Goal: Information Seeking & Learning: Check status

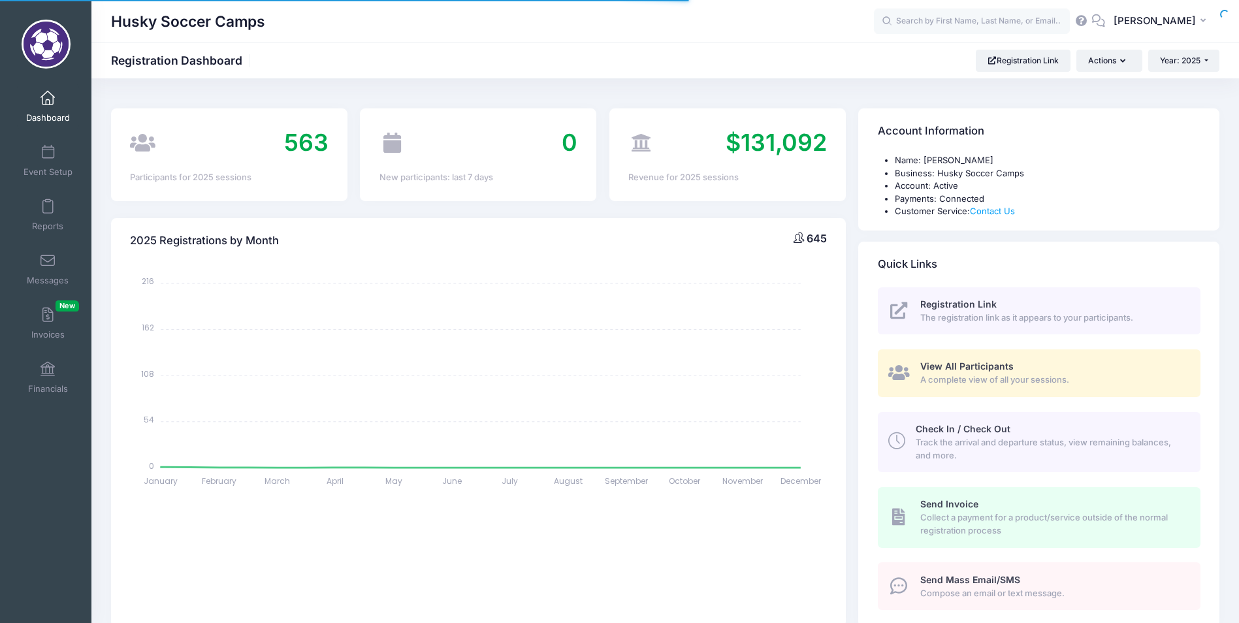
select select
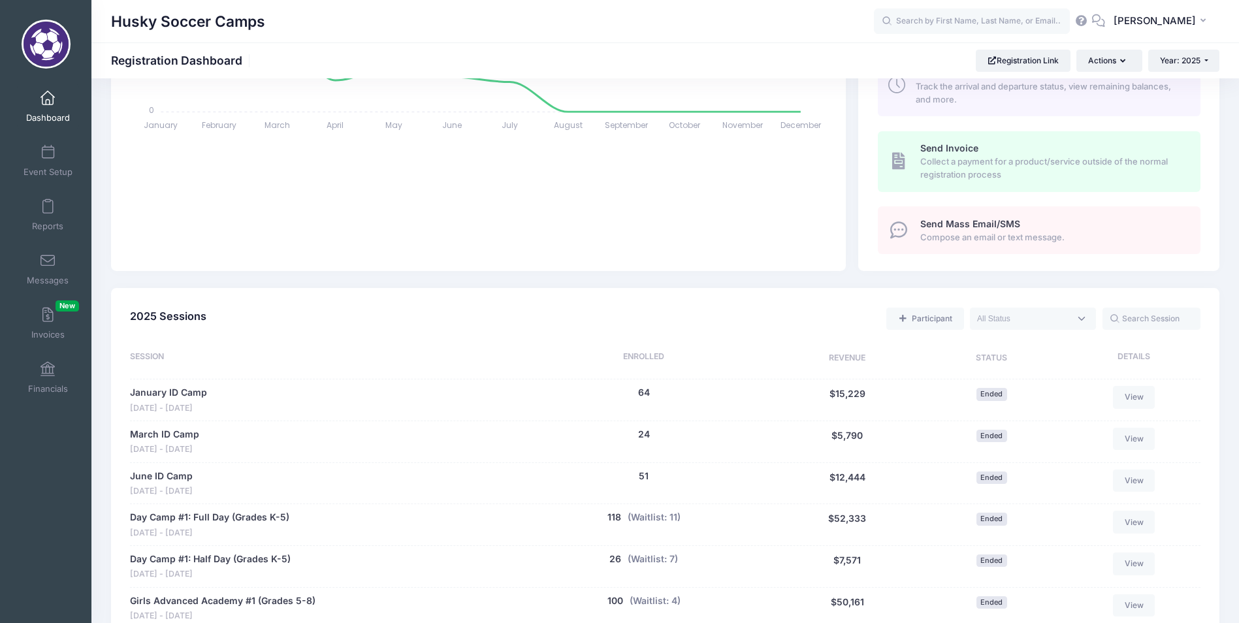
scroll to position [522, 0]
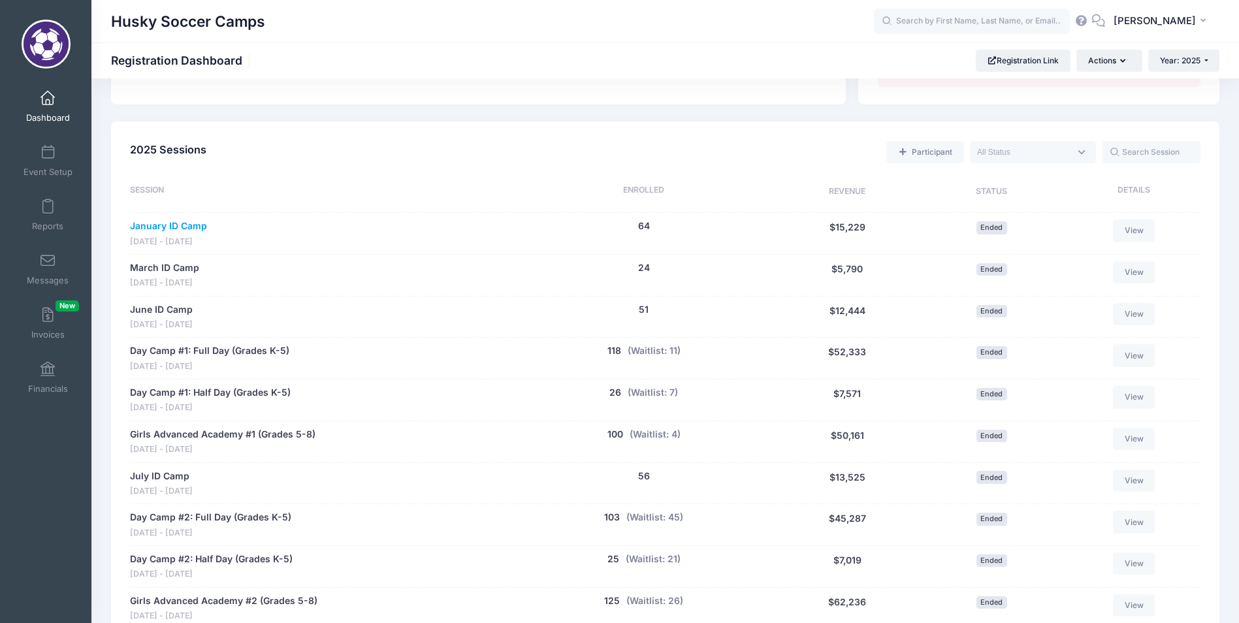
click at [200, 223] on link "January ID Camp" at bounding box center [168, 226] width 77 height 14
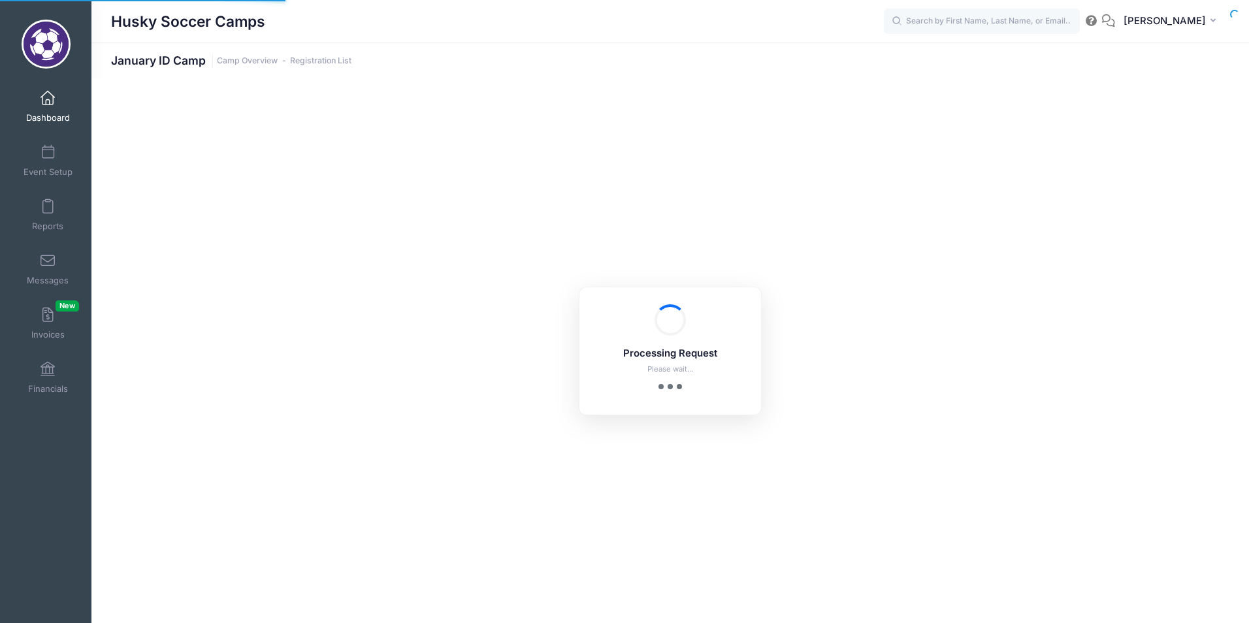
select select "10"
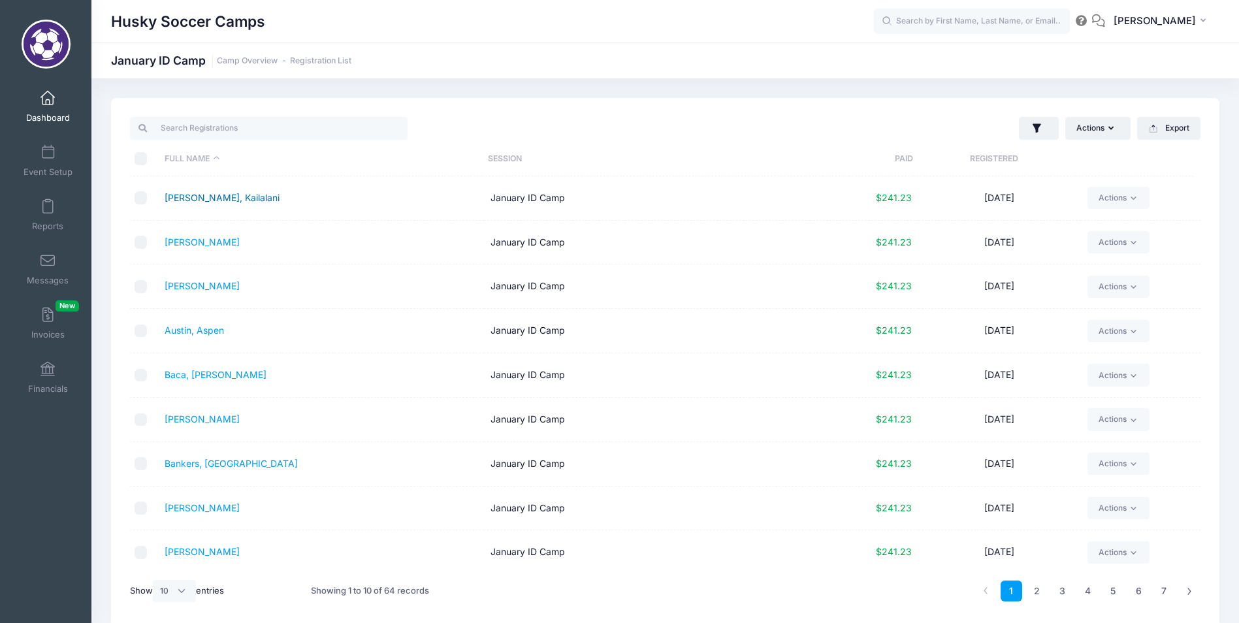
click at [225, 195] on link "Ahuna, Kailalani" at bounding box center [222, 197] width 115 height 11
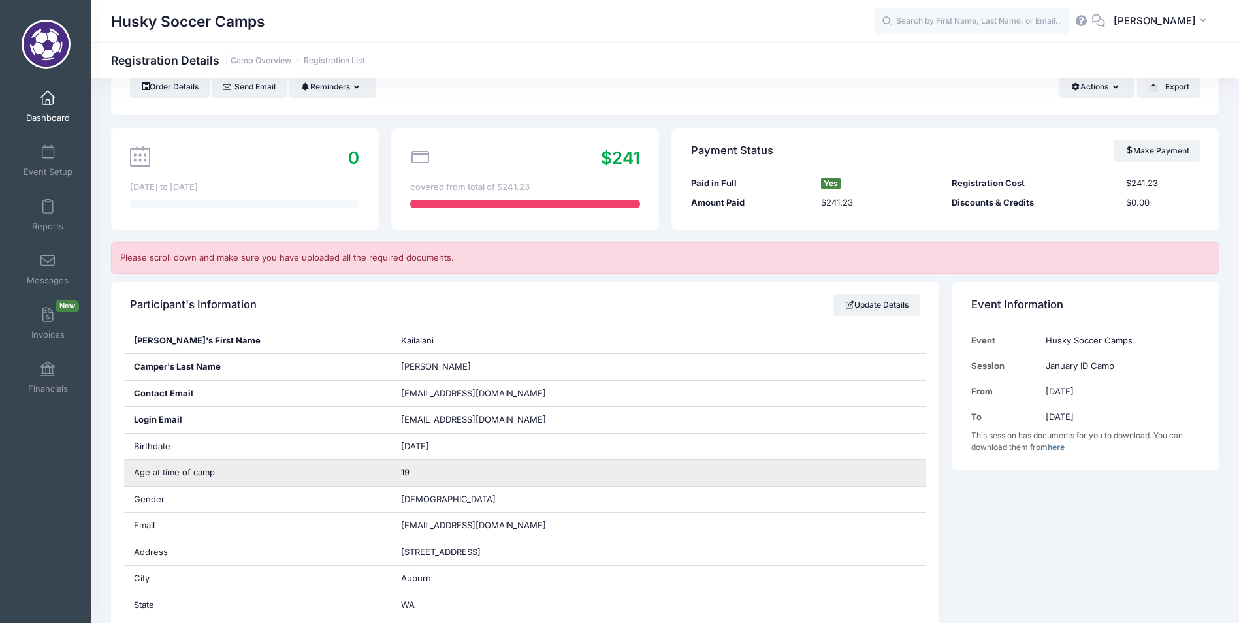
scroll to position [67, 0]
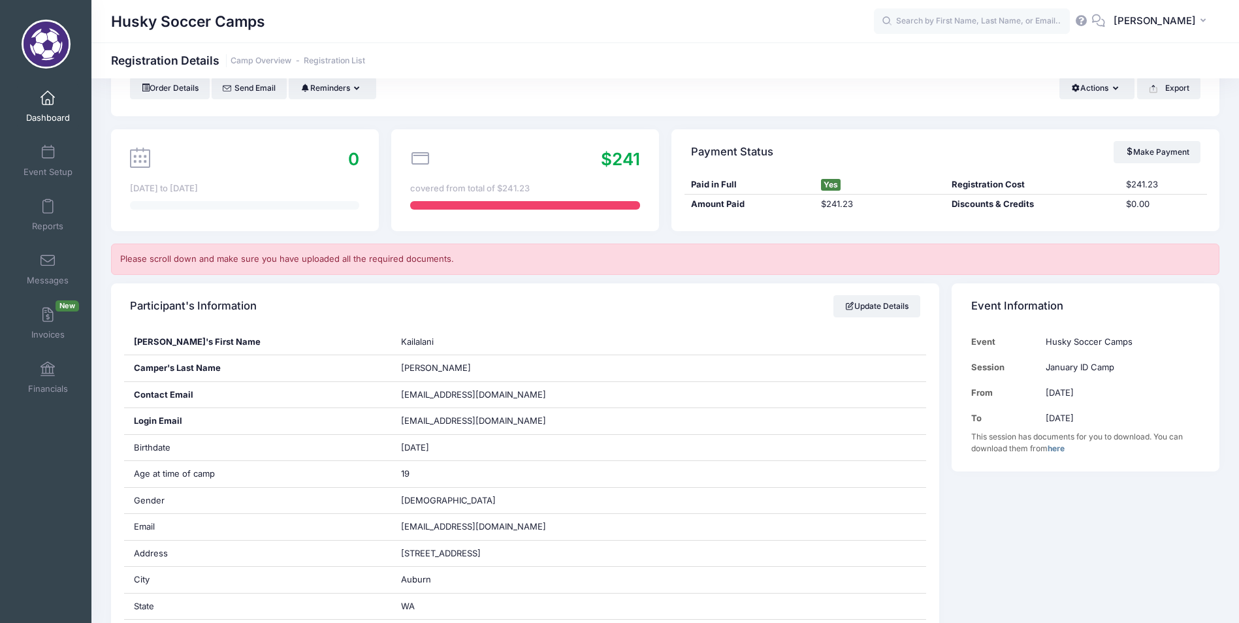
click at [48, 98] on span at bounding box center [48, 98] width 0 height 14
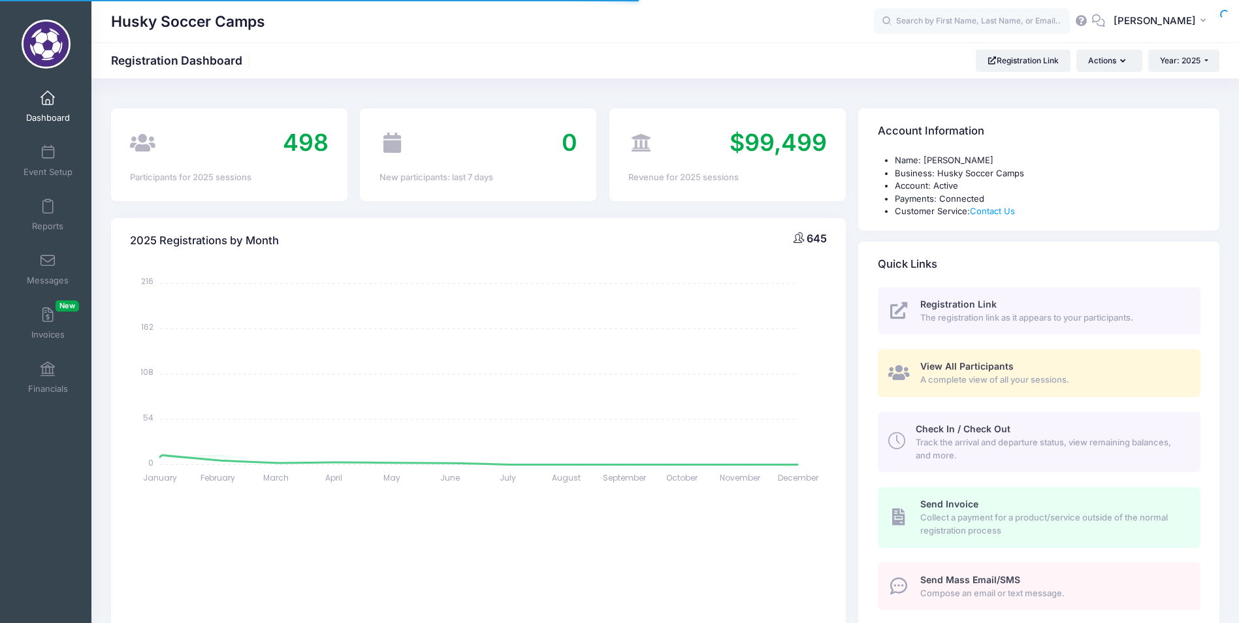
select select
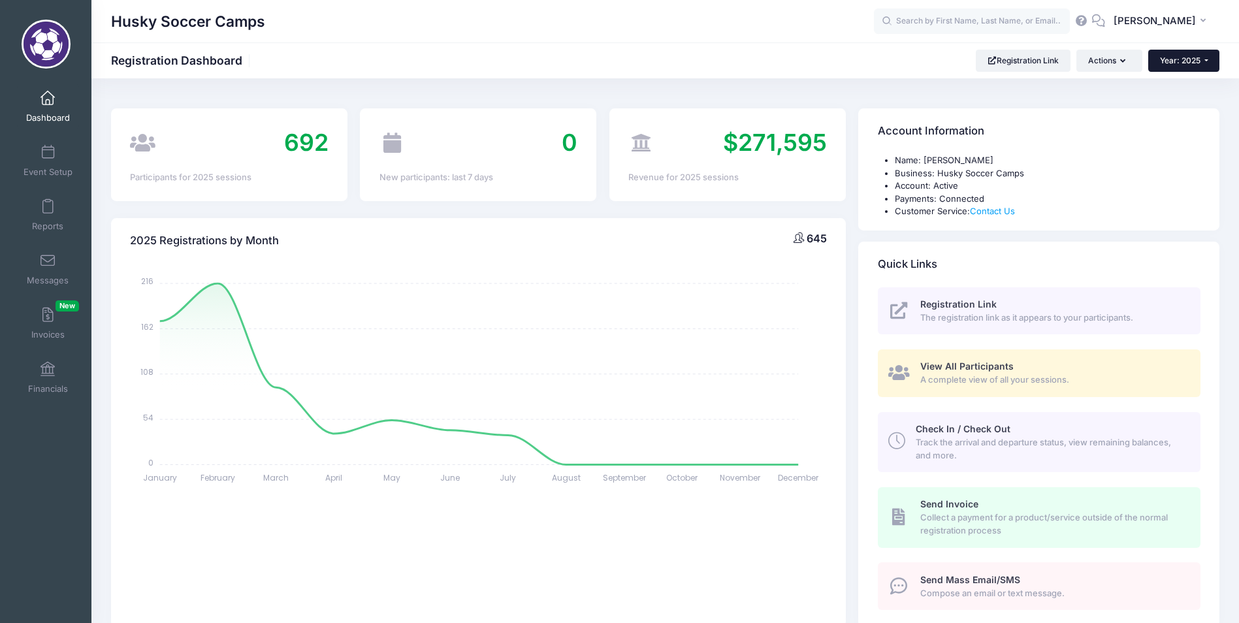
click at [1171, 58] on span "Year: 2025" at bounding box center [1180, 61] width 40 height 10
click at [1171, 105] on link "Year: 2024" at bounding box center [1190, 102] width 85 height 17
